Goal: Communication & Community: Answer question/provide support

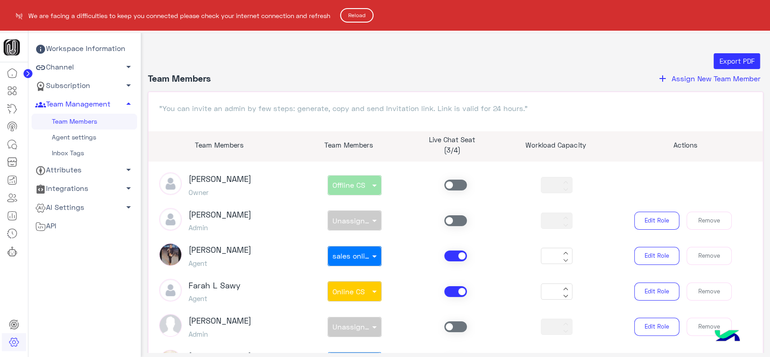
scroll to position [33, 0]
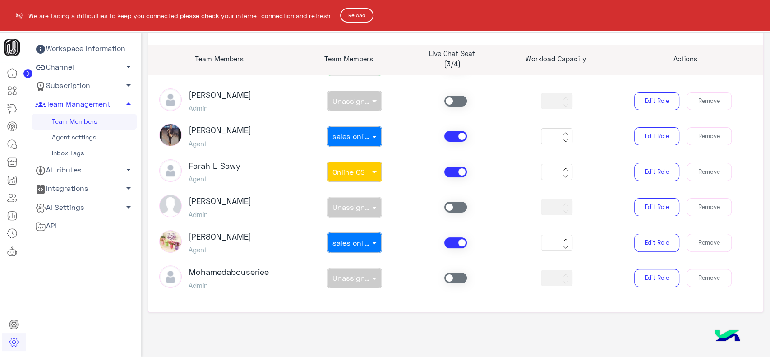
drag, startPoint x: 0, startPoint y: 0, endPoint x: 348, endPoint y: 16, distance: 348.6
click at [348, 16] on button "Reload" at bounding box center [356, 15] width 33 height 14
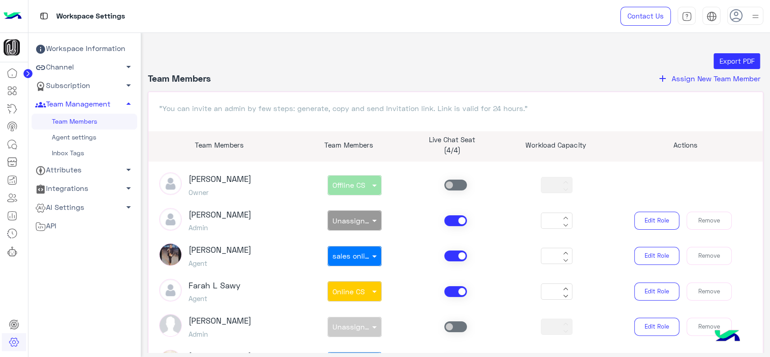
click at [32, 73] on circle at bounding box center [27, 73] width 9 height 9
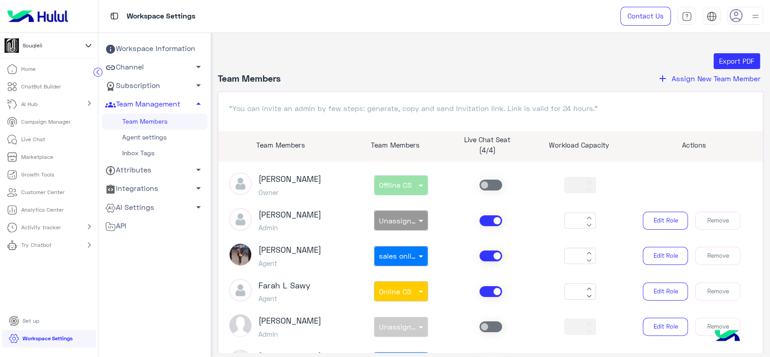
click at [93, 46] on icon at bounding box center [88, 45] width 10 height 11
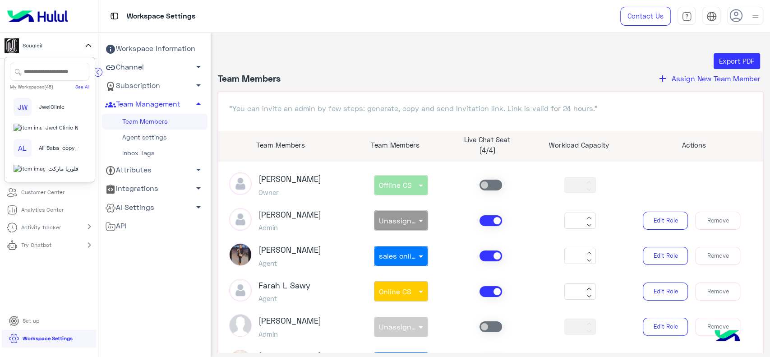
scroll to position [981, 0]
click at [48, 165] on span "فلوريا ماركت" at bounding box center [63, 169] width 30 height 8
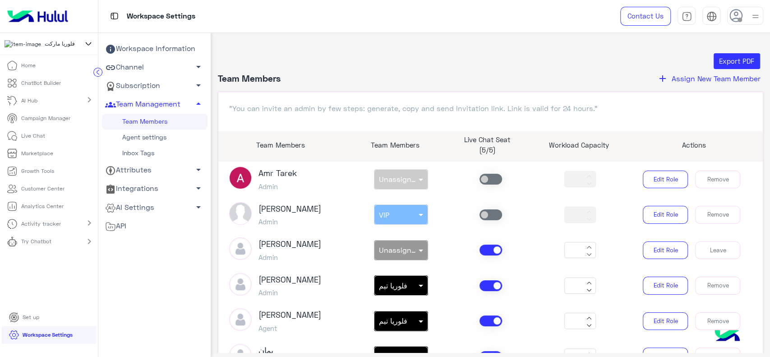
scroll to position [119, 0]
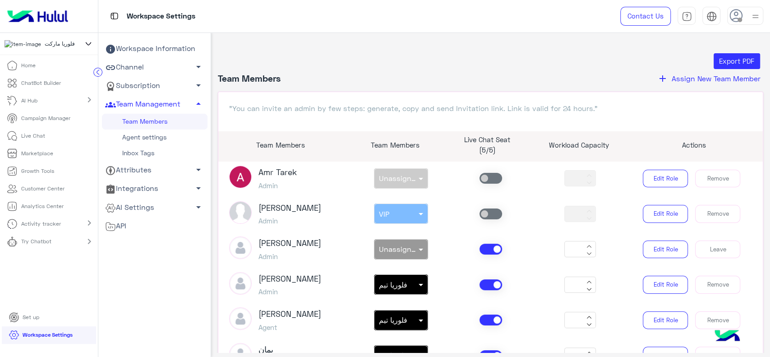
click at [32, 135] on link "Live Chat" at bounding box center [26, 136] width 52 height 18
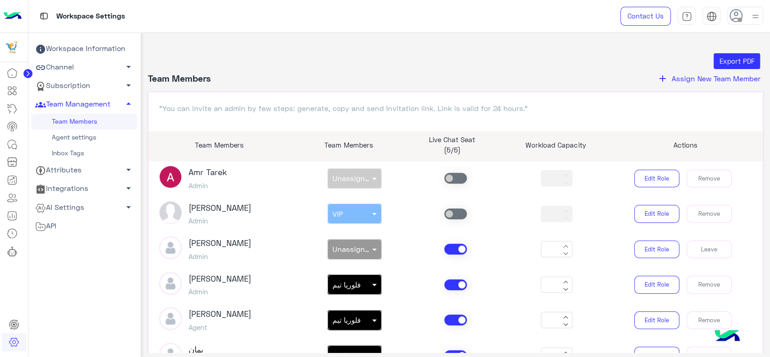
scroll to position [113, 0]
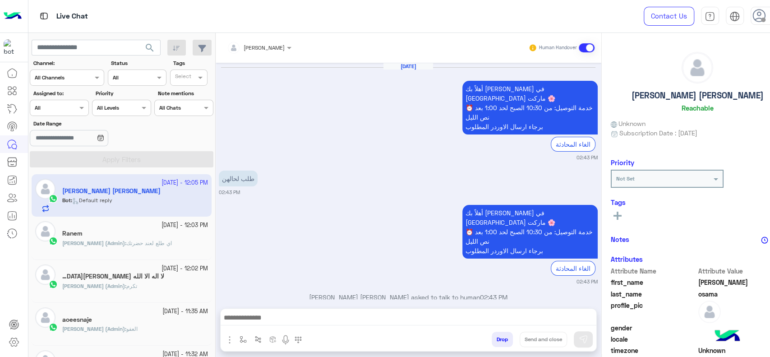
scroll to position [664, 0]
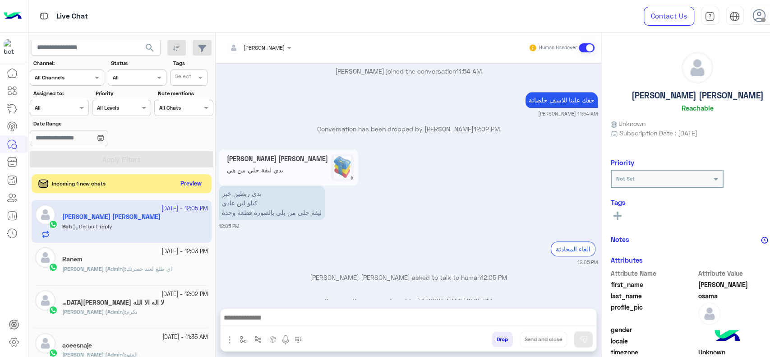
click at [177, 183] on button "Preview" at bounding box center [191, 184] width 28 height 12
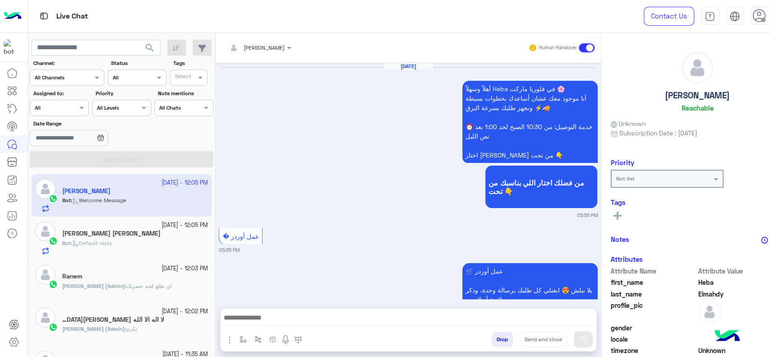
scroll to position [820, 0]
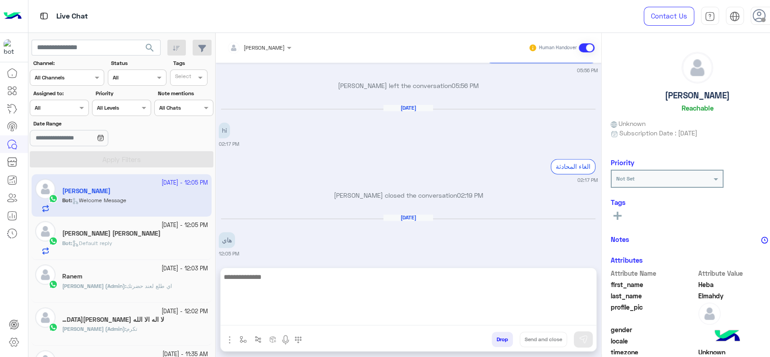
click at [290, 319] on textarea at bounding box center [409, 298] width 376 height 54
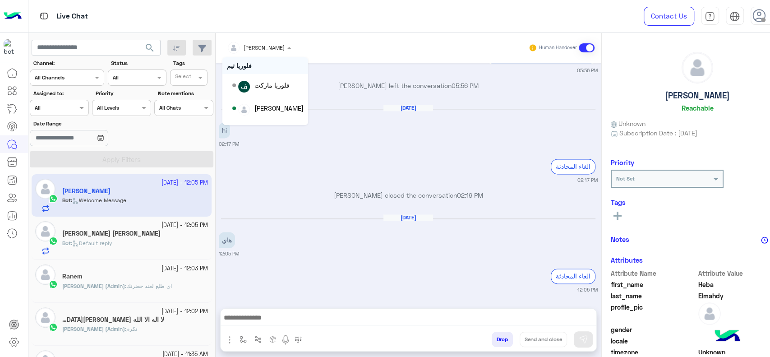
click at [235, 46] on div at bounding box center [259, 46] width 74 height 9
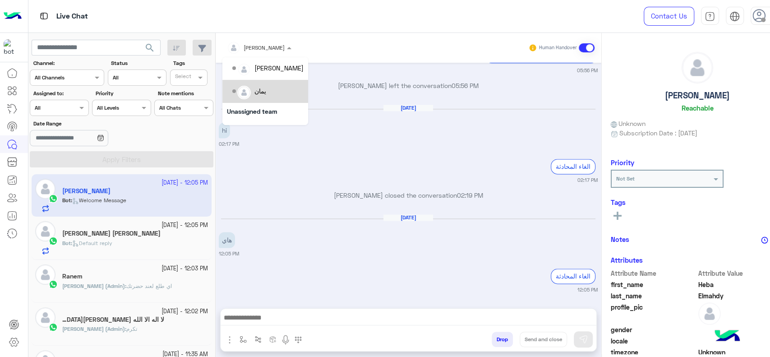
scroll to position [104, 0]
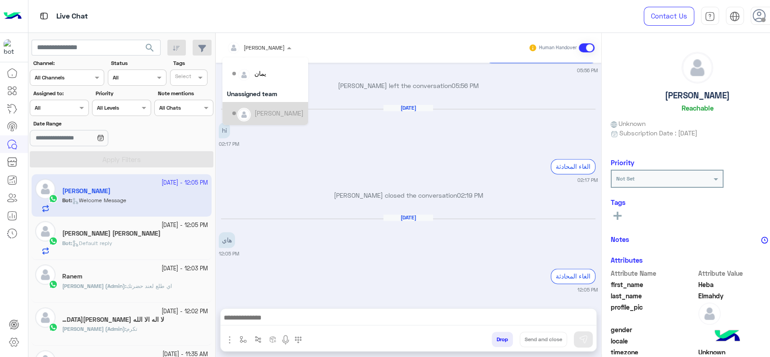
click at [254, 111] on div "[PERSON_NAME]" at bounding box center [278, 112] width 49 height 9
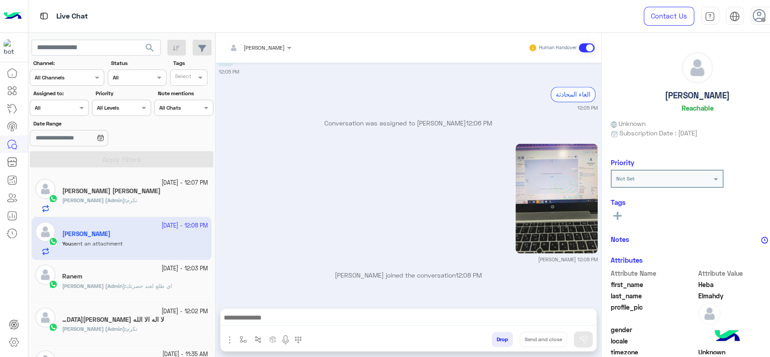
scroll to position [1002, 0]
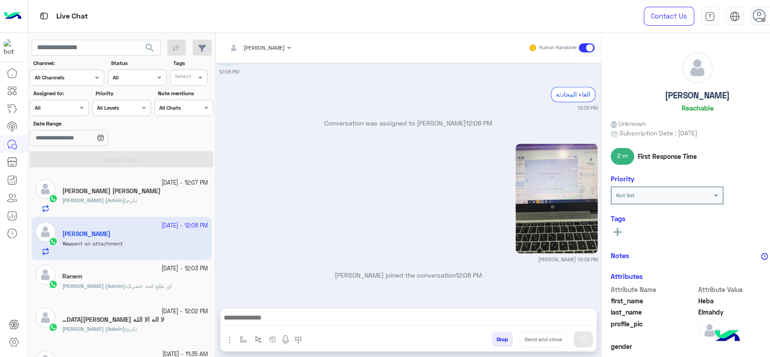
click at [8, 20] on img at bounding box center [13, 16] width 18 height 19
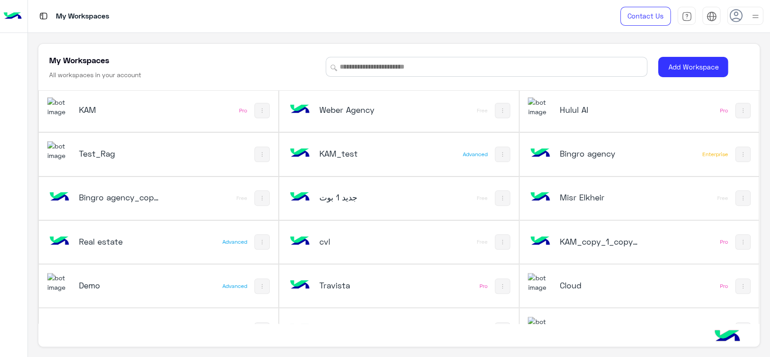
scroll to position [176, 0]
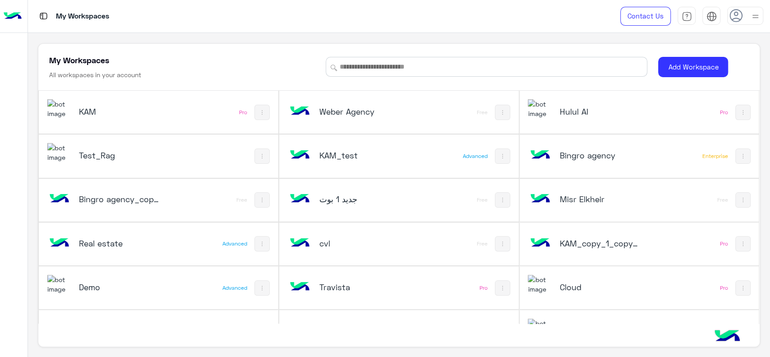
click at [590, 239] on h5 "KAM_copy_1_copy_1" at bounding box center [599, 243] width 80 height 11
